Goal: Information Seeking & Learning: Learn about a topic

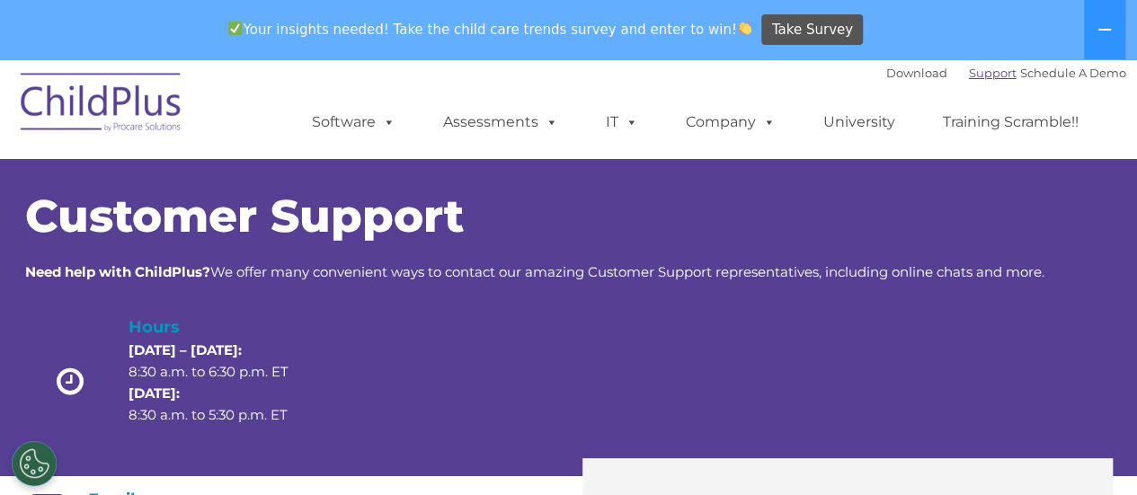
click at [969, 67] on link "Support" at bounding box center [993, 73] width 48 height 14
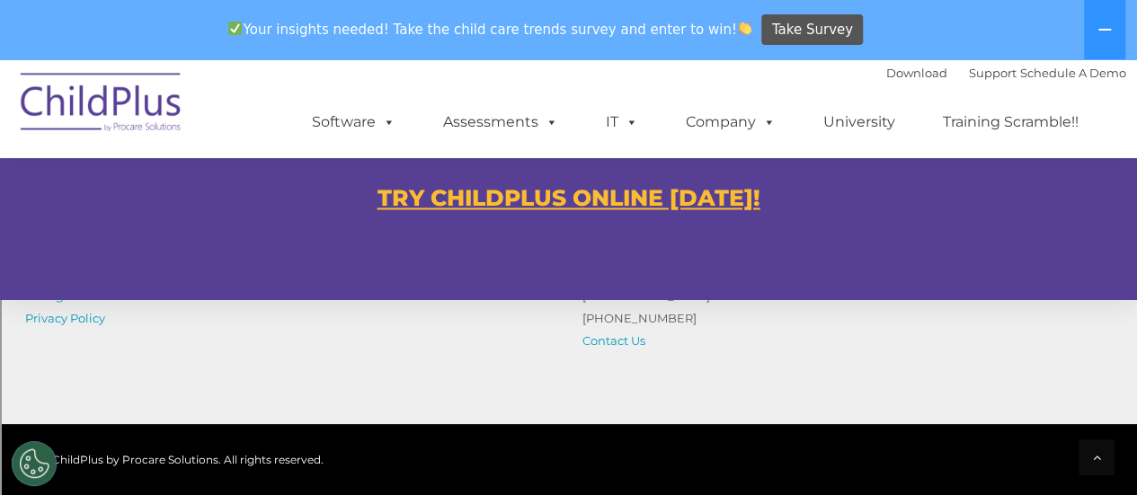
scroll to position [1134, 0]
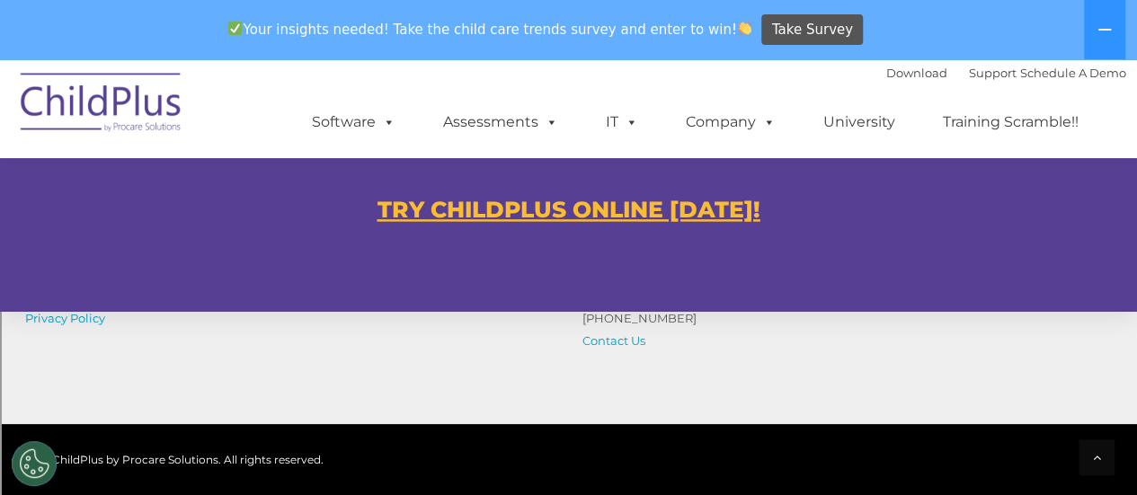
click at [660, 200] on u "TRY CHILDPLUS ONLINE [DATE]!" at bounding box center [568, 209] width 383 height 27
